Goal: Information Seeking & Learning: Check status

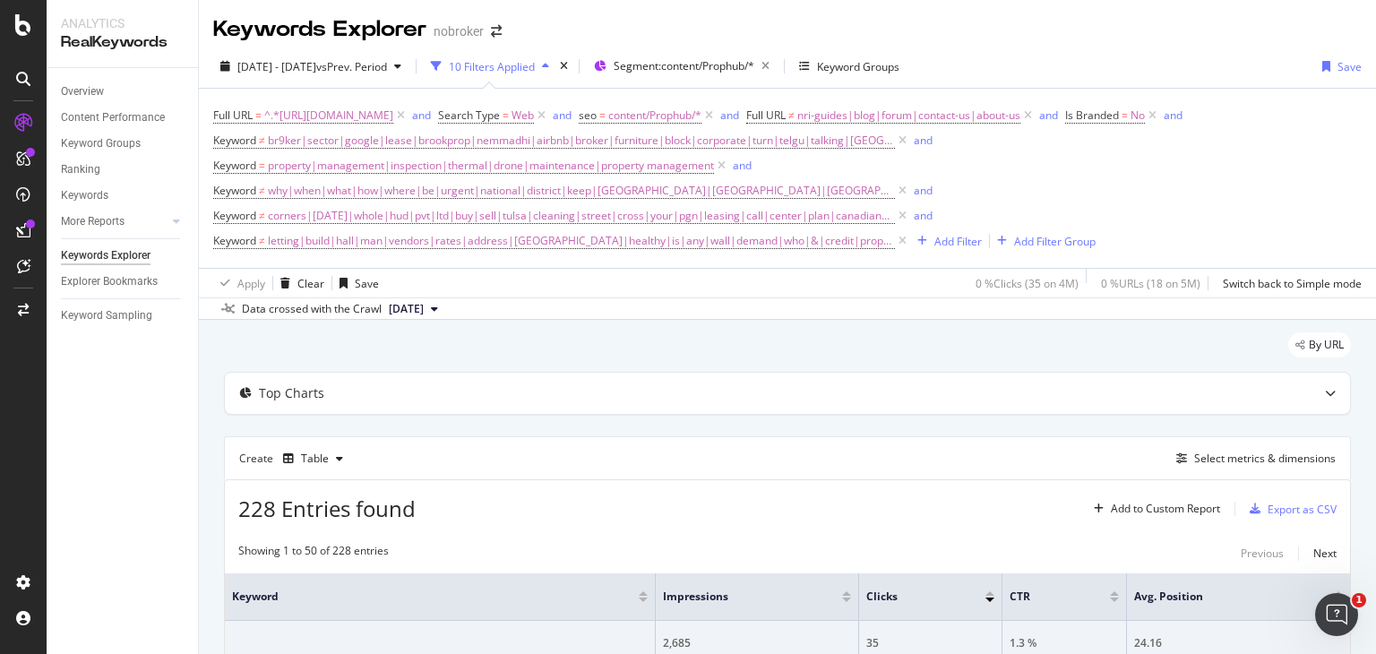
scroll to position [2088, 0]
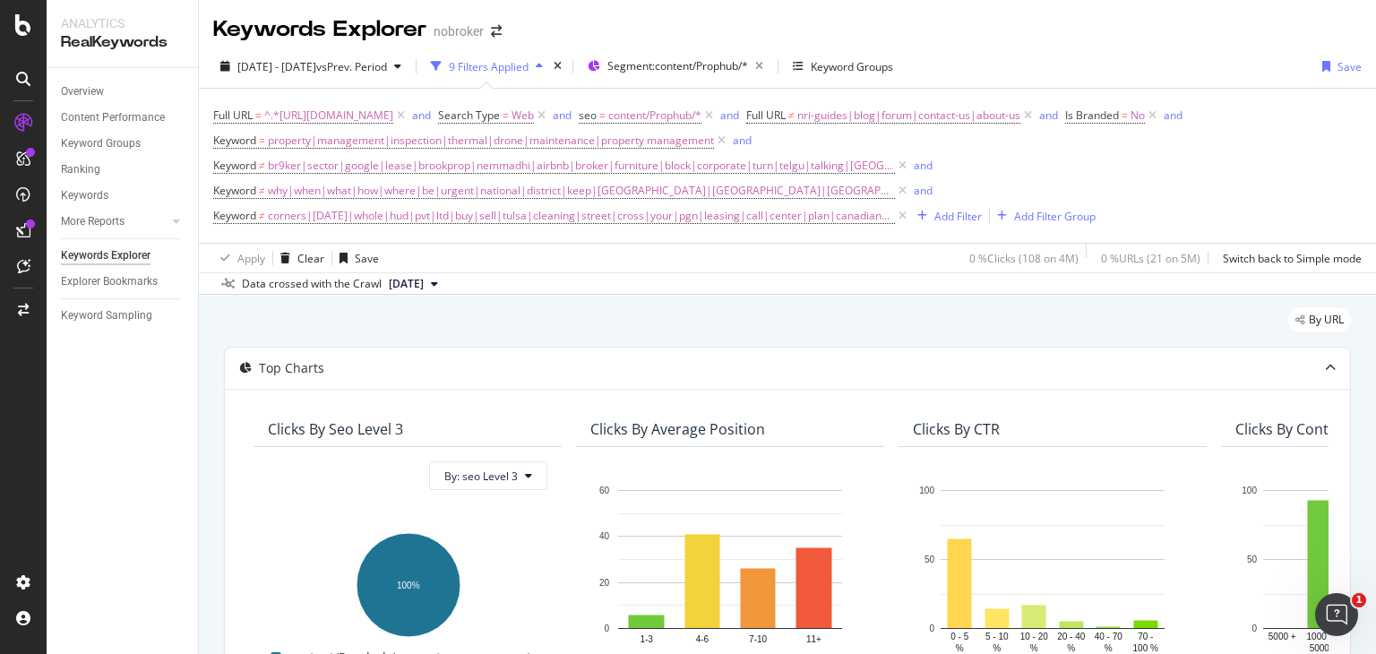
scroll to position [478, 0]
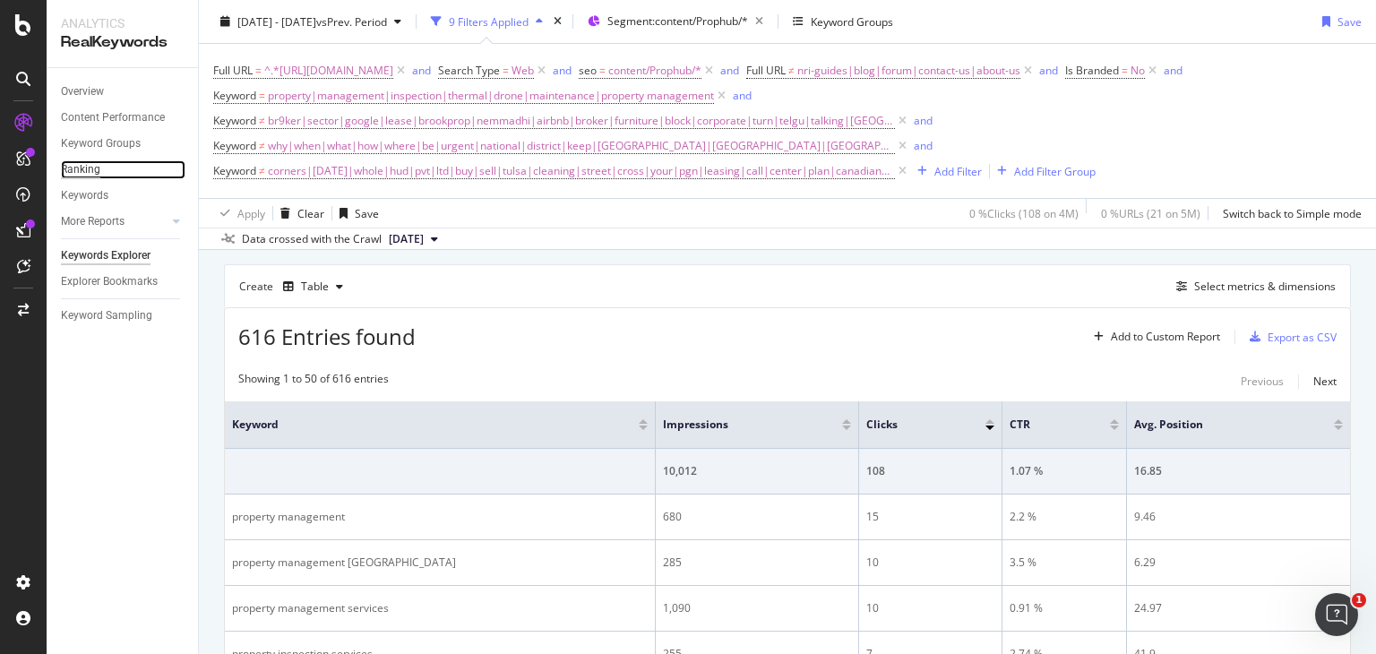
click at [81, 168] on div "Ranking" at bounding box center [80, 169] width 39 height 19
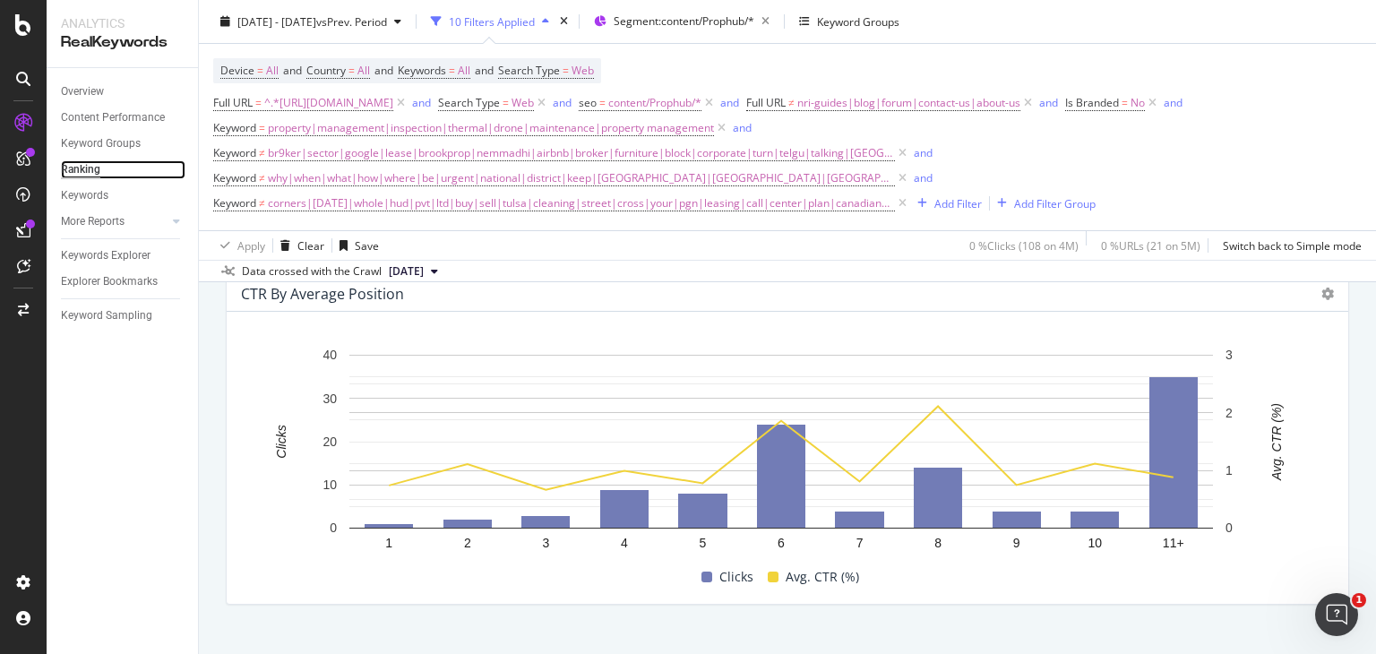
scroll to position [1932, 0]
